Goal: Task Accomplishment & Management: Use online tool/utility

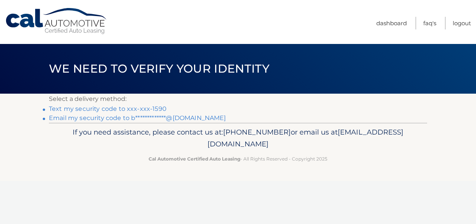
click at [144, 108] on link "Text my security code to xxx-xxx-1590" at bounding box center [108, 108] width 118 height 7
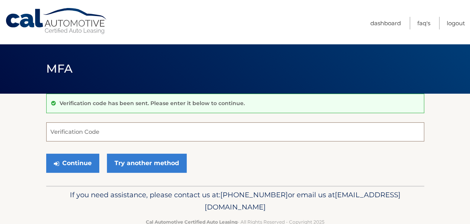
click at [121, 132] on input "Verification Code" at bounding box center [235, 131] width 378 height 19
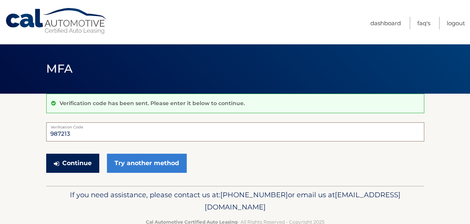
type input "987213"
click at [85, 166] on button "Continue" at bounding box center [72, 162] width 53 height 19
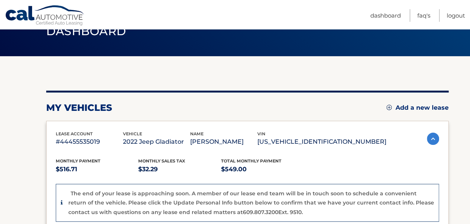
scroll to position [37, 0]
